Goal: Transaction & Acquisition: Book appointment/travel/reservation

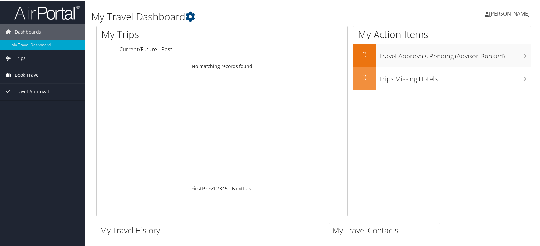
click at [25, 75] on span "Book Travel" at bounding box center [27, 74] width 25 height 16
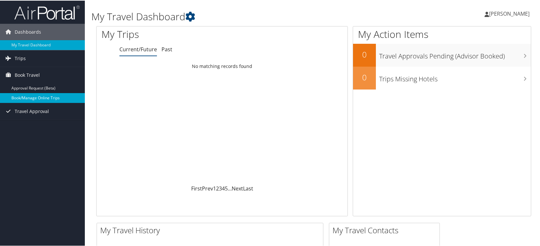
click at [52, 99] on link "Book/Manage Online Trips" at bounding box center [42, 97] width 85 height 10
